Goal: Use online tool/utility: Utilize a website feature to perform a specific function

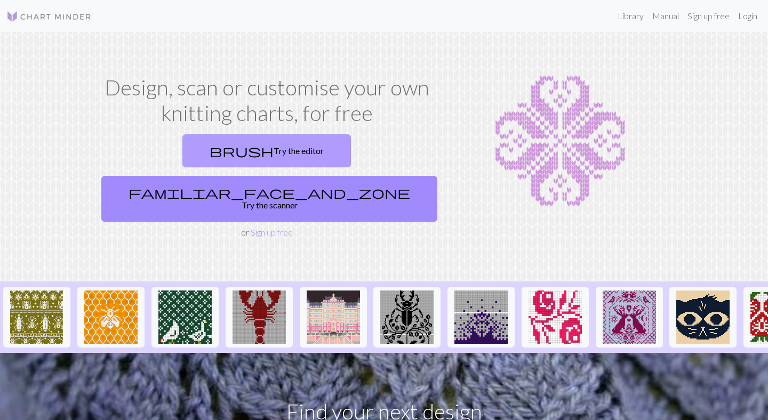
click at [230, 150] on link "brush Try the editor" at bounding box center [266, 150] width 169 height 33
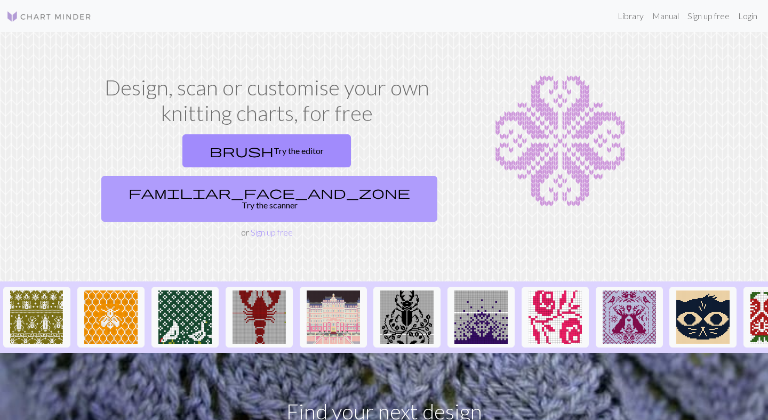
click at [373, 176] on link "familiar_face_and_zone Try the scanner" at bounding box center [269, 199] width 336 height 46
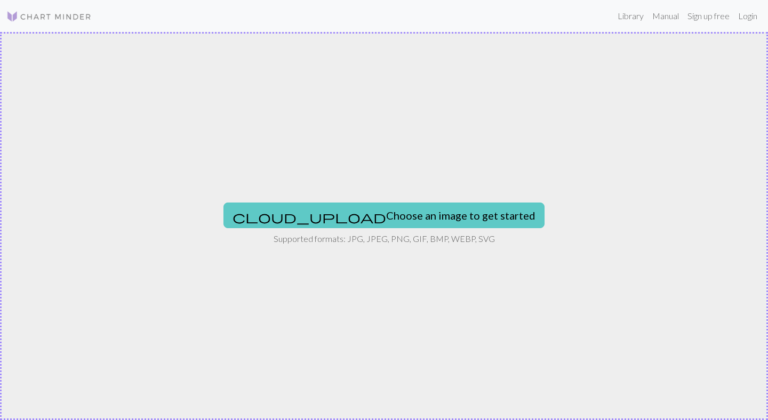
click at [380, 221] on button "cloud_upload Choose an image to get started" at bounding box center [383, 216] width 321 height 26
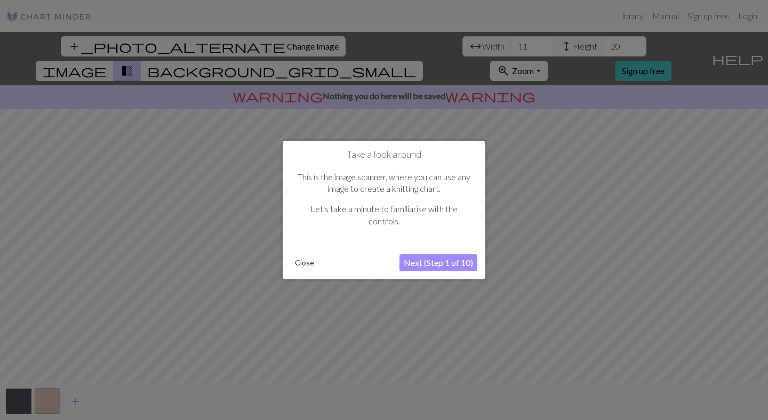
click at [442, 260] on button "Next (Step 1 of 10)" at bounding box center [438, 262] width 78 height 17
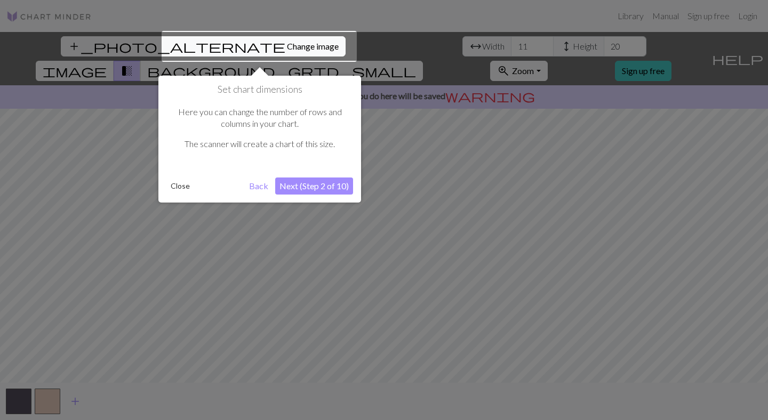
click at [331, 185] on button "Next (Step 2 of 10)" at bounding box center [314, 186] width 78 height 17
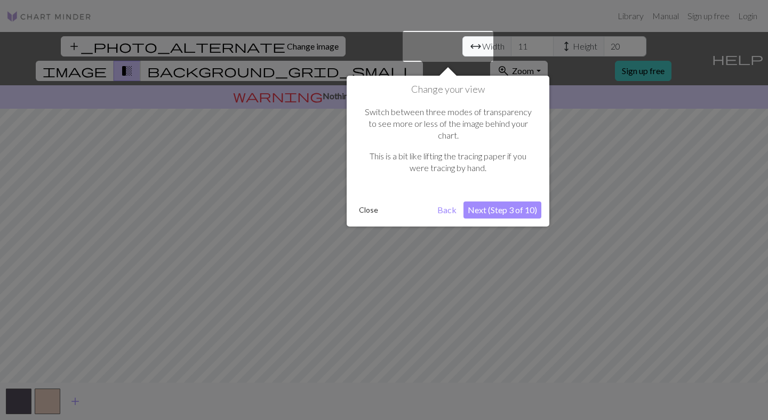
click at [511, 202] on button "Next (Step 3 of 10)" at bounding box center [502, 210] width 78 height 17
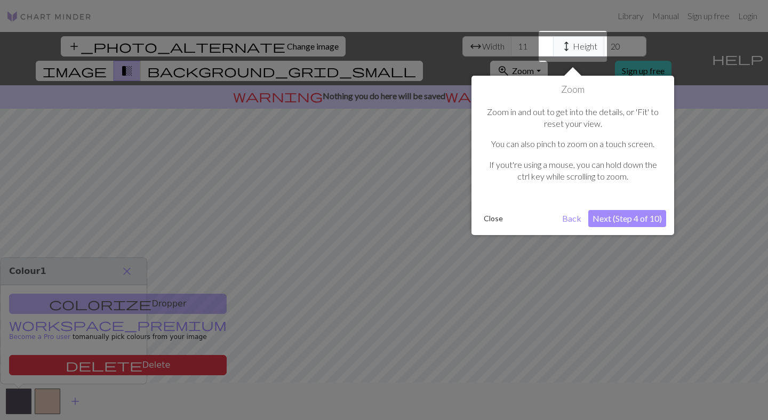
click at [630, 223] on button "Next (Step 4 of 10)" at bounding box center [627, 218] width 78 height 17
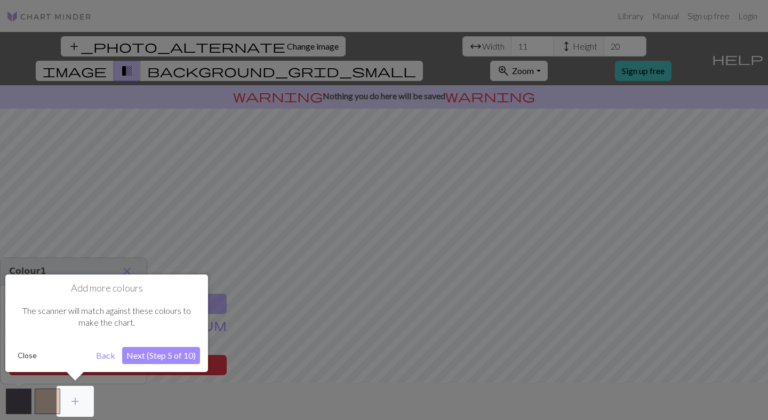
click at [630, 223] on div at bounding box center [384, 210] width 768 height 420
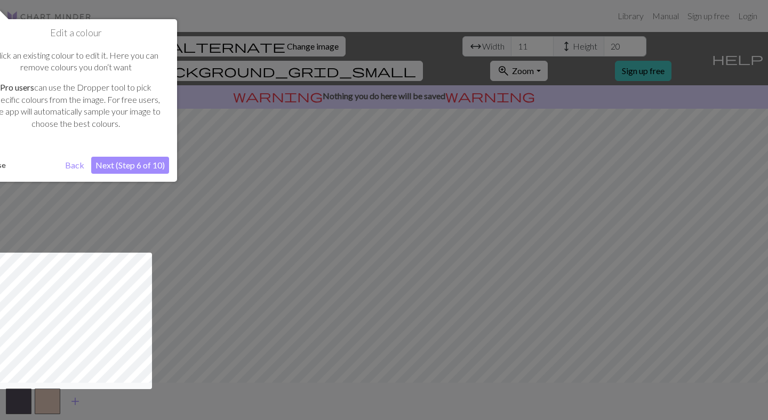
click at [557, 197] on div at bounding box center [384, 210] width 768 height 420
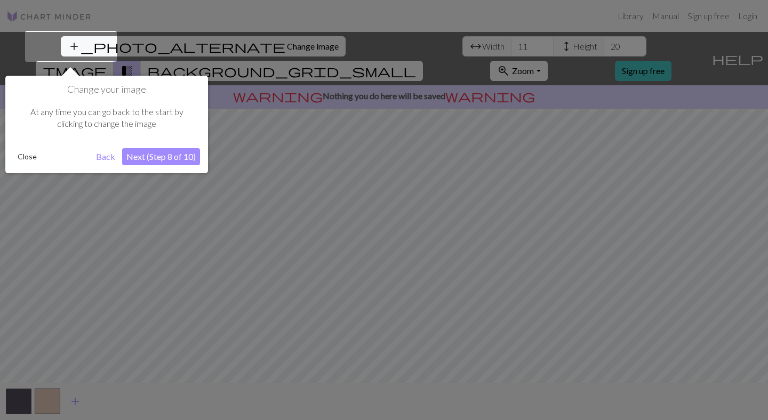
click at [180, 161] on button "Next (Step 8 of 10)" at bounding box center [161, 156] width 78 height 17
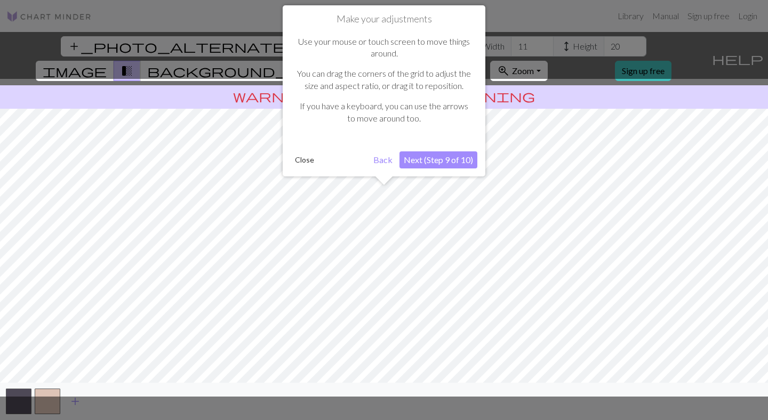
click at [442, 161] on button "Next (Step 9 of 10)" at bounding box center [438, 159] width 78 height 17
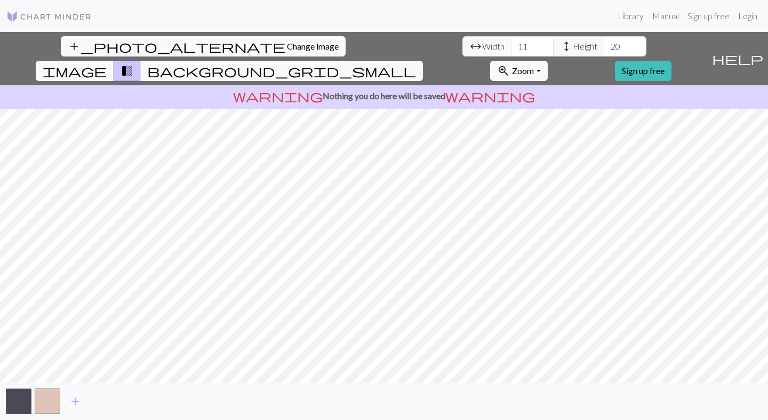
click at [287, 44] on span "Change image" at bounding box center [313, 46] width 52 height 10
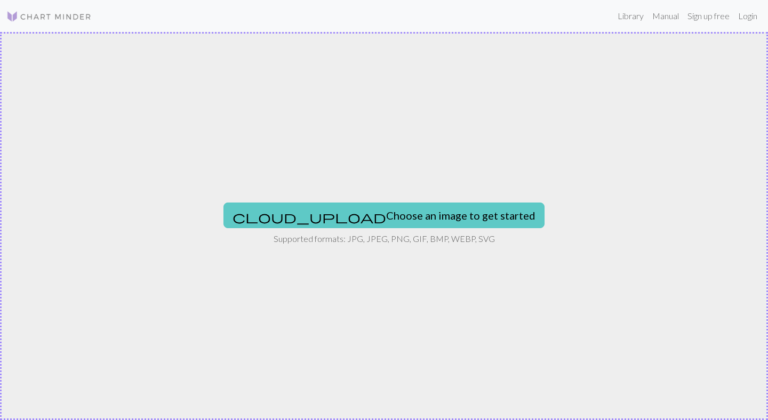
click at [340, 217] on button "cloud_upload Choose an image to get started" at bounding box center [383, 216] width 321 height 26
click at [430, 216] on button "cloud_upload Choose an image to get started" at bounding box center [383, 216] width 321 height 26
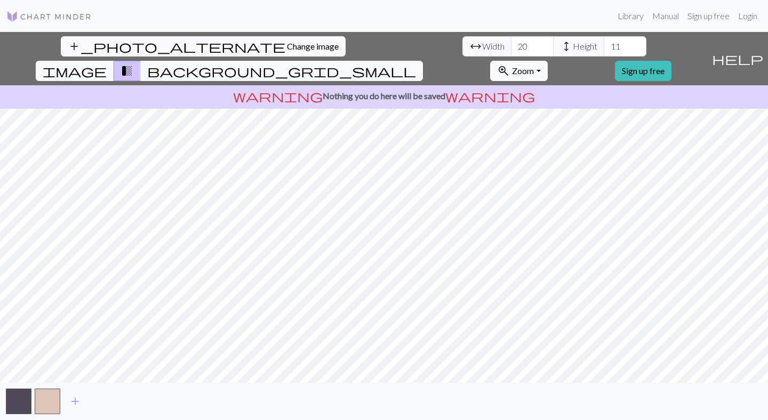
click at [482, 51] on span "Width" at bounding box center [493, 46] width 22 height 13
click at [482, 44] on span "Width" at bounding box center [493, 46] width 22 height 13
click at [511, 43] on input "20" at bounding box center [532, 46] width 43 height 20
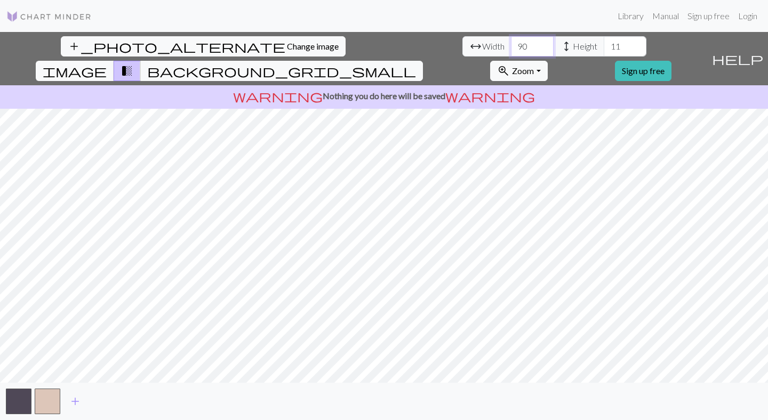
type input "9"
type input "80"
click at [604, 45] on input "11" at bounding box center [625, 46] width 43 height 20
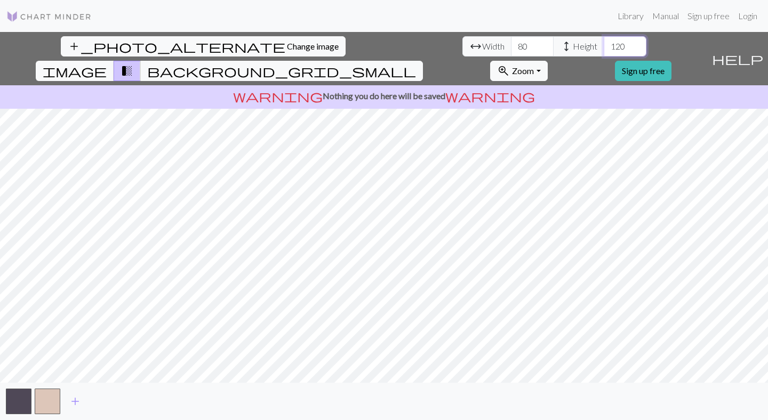
type input "120"
click at [107, 63] on span "image" at bounding box center [75, 70] width 64 height 15
click at [416, 63] on span "background_grid_small" at bounding box center [281, 70] width 269 height 15
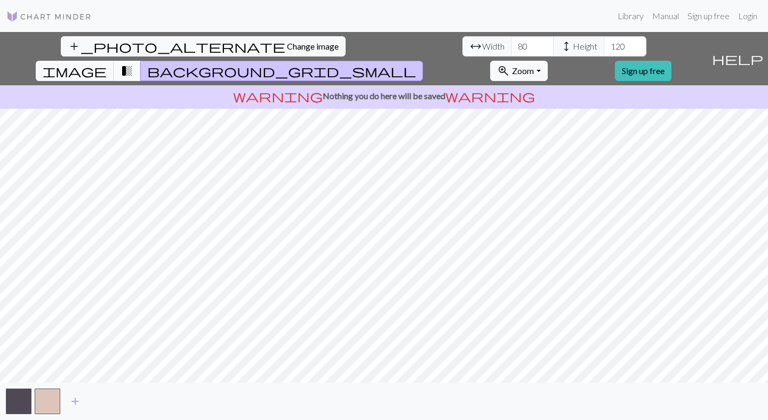
click at [141, 61] on button "transition_fade" at bounding box center [127, 71] width 27 height 20
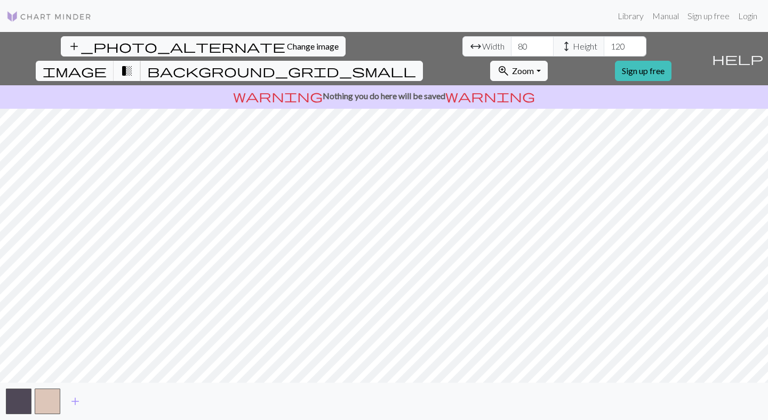
click at [133, 63] on span "transition_fade" at bounding box center [127, 70] width 13 height 15
click at [416, 63] on span "background_grid_small" at bounding box center [281, 70] width 269 height 15
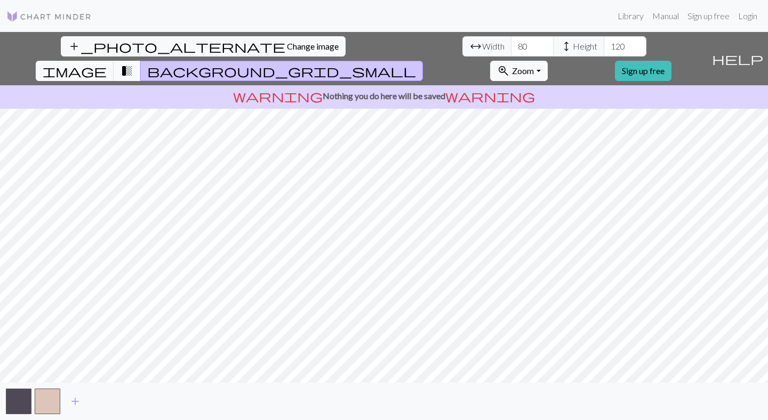
click at [133, 63] on span "transition_fade" at bounding box center [127, 70] width 13 height 15
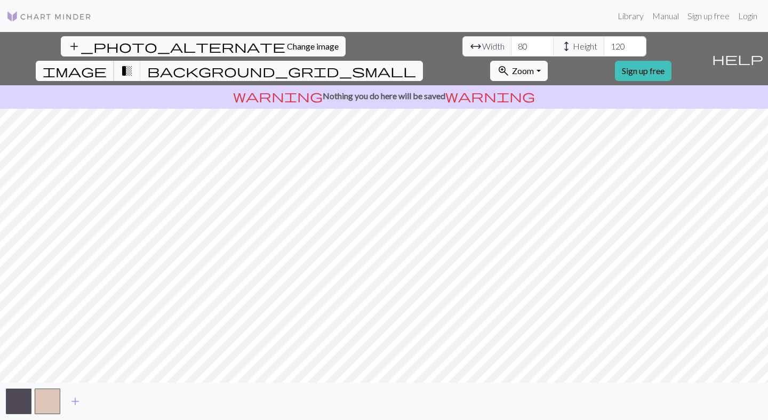
click at [107, 63] on span "image" at bounding box center [75, 70] width 64 height 15
